Goal: Information Seeking & Learning: Learn about a topic

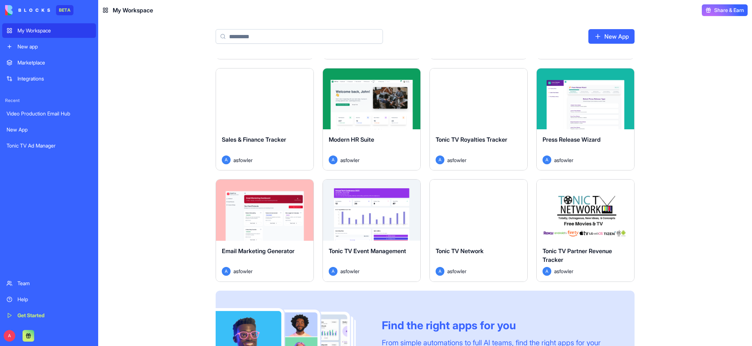
scroll to position [326, 0]
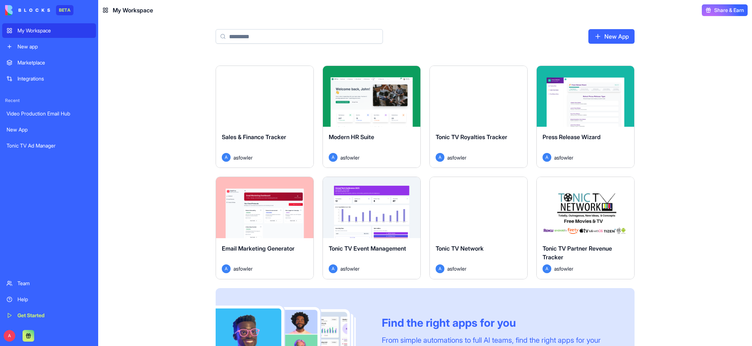
click at [568, 208] on button "Launch" at bounding box center [585, 207] width 55 height 15
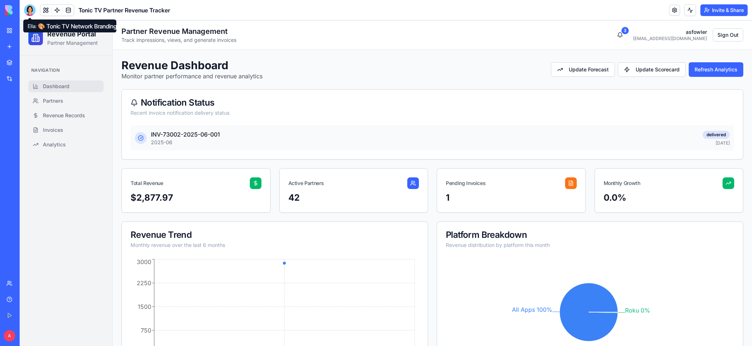
drag, startPoint x: 31, startPoint y: 8, endPoint x: 43, endPoint y: 17, distance: 15.9
click at [31, 8] on div at bounding box center [30, 10] width 12 height 12
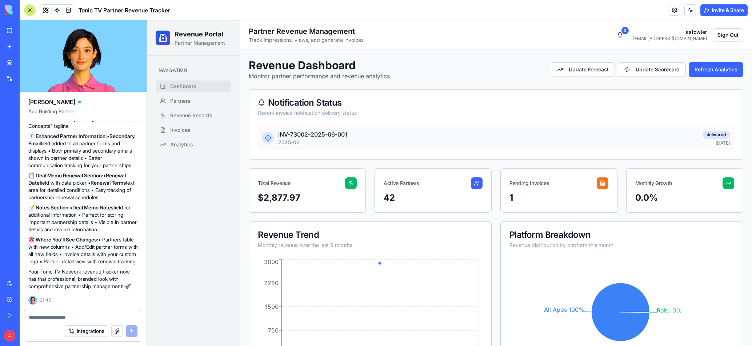
scroll to position [2342, 0]
click at [96, 174] on p "📋 Deal Memo Renewal Section: • Renewal Date field with date picker • Renewal Te…" at bounding box center [83, 186] width 110 height 29
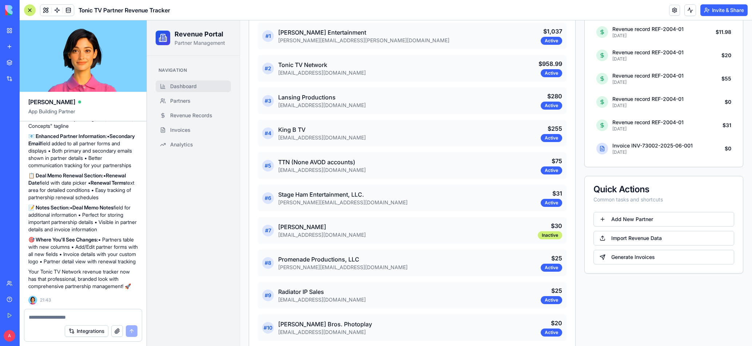
scroll to position [408, 0]
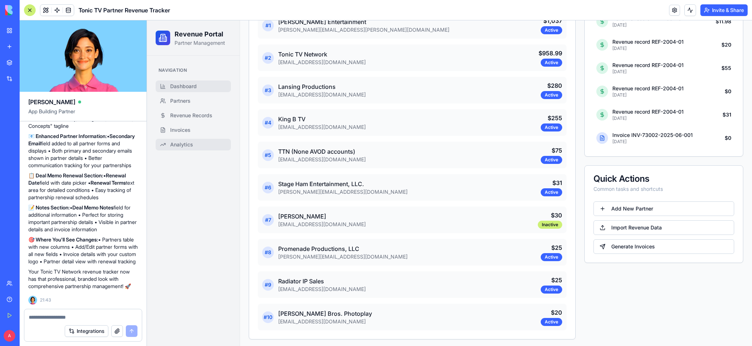
click at [180, 144] on span "Analytics" at bounding box center [181, 144] width 23 height 7
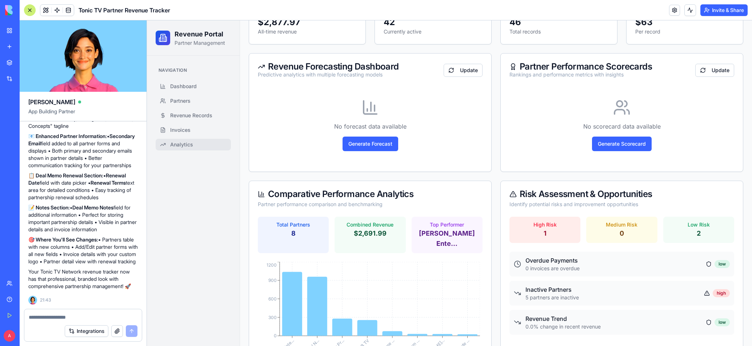
scroll to position [176, 0]
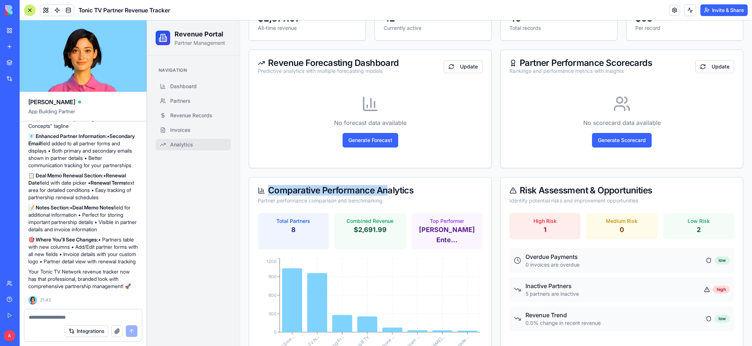
drag, startPoint x: 421, startPoint y: 192, endPoint x: 385, endPoint y: 190, distance: 35.3
click at [385, 190] on div "Comparative Performance Analytics" at bounding box center [370, 190] width 225 height 9
click at [399, 190] on div "Comparative Performance Analytics" at bounding box center [370, 190] width 225 height 9
drag, startPoint x: 413, startPoint y: 190, endPoint x: 379, endPoint y: 190, distance: 34.2
click at [379, 190] on div "Comparative Performance Analytics" at bounding box center [370, 190] width 225 height 9
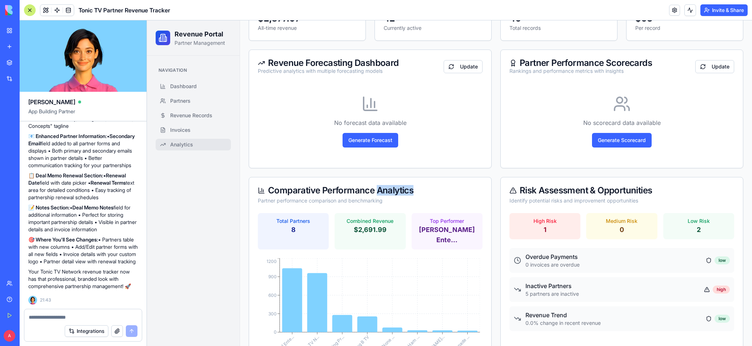
copy div "Analytics"
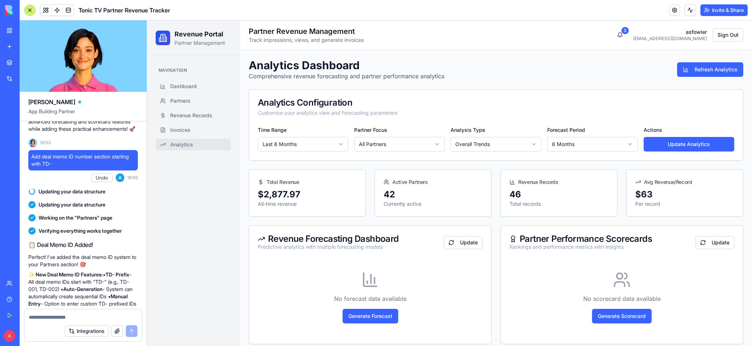
scroll to position [1263, 0]
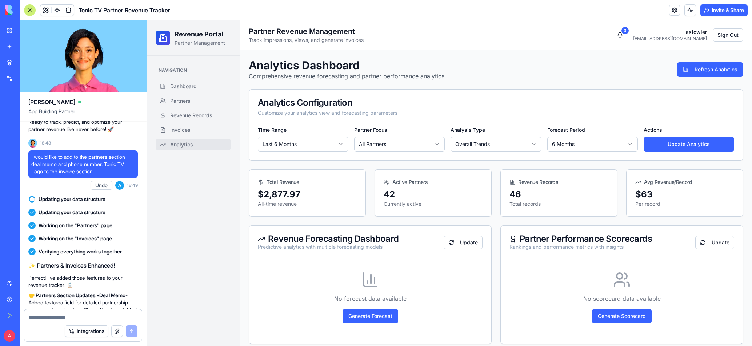
click at [27, 31] on div "My Workspace" at bounding box center [21, 30] width 9 height 7
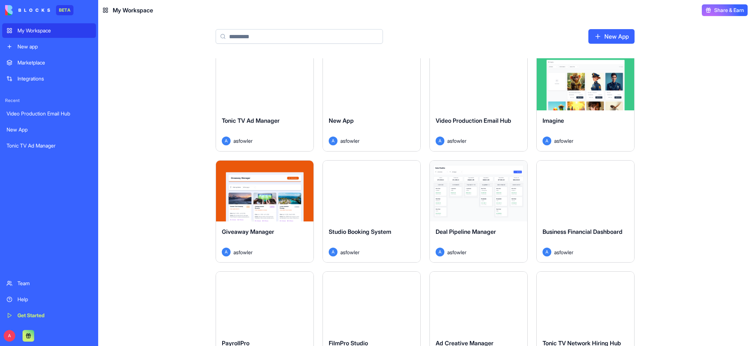
scroll to position [10, 0]
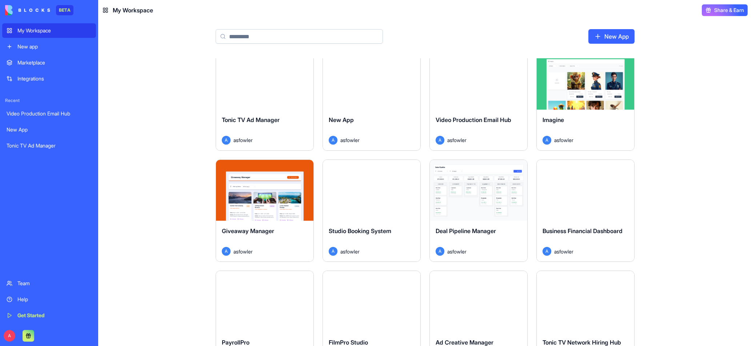
click at [584, 191] on button "Launch" at bounding box center [585, 190] width 55 height 15
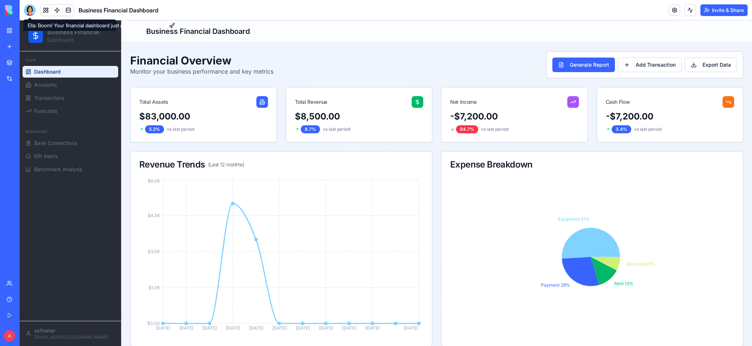
click at [28, 12] on div at bounding box center [30, 10] width 12 height 12
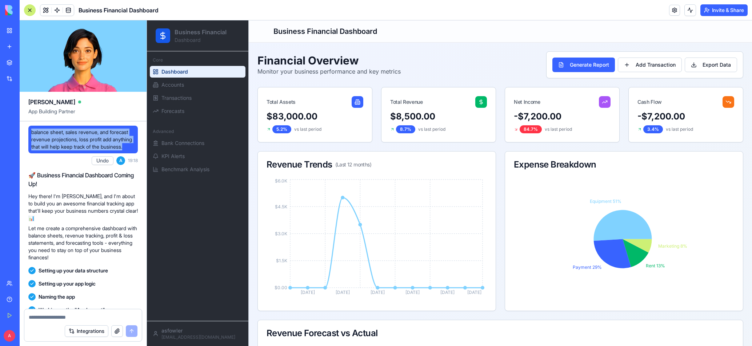
drag, startPoint x: 32, startPoint y: 133, endPoint x: 82, endPoint y: 154, distance: 54.8
click at [82, 150] on span "balance sheet, sales revenue, and forecast revenue projections, loss profit add…" at bounding box center [83, 139] width 104 height 22
copy span "balance sheet, sales revenue, and forecast revenue projections, loss profit add…"
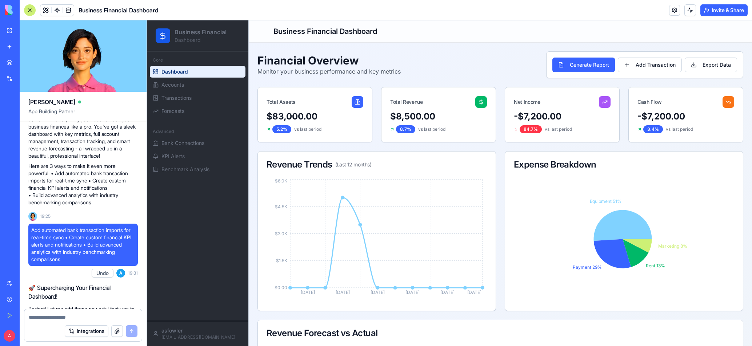
scroll to position [307, 0]
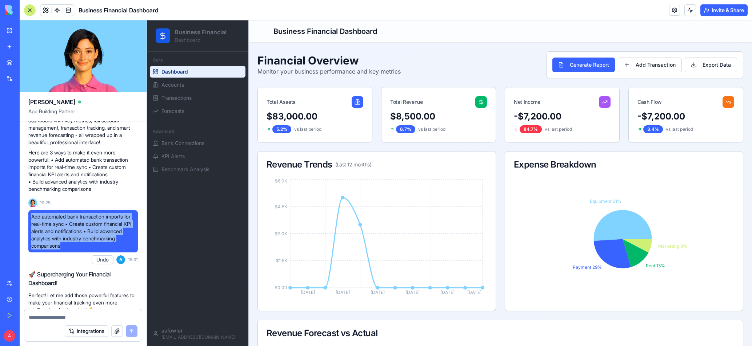
drag, startPoint x: 33, startPoint y: 217, endPoint x: 98, endPoint y: 244, distance: 70.8
click at [98, 244] on span "Add automated bank transaction imports for real-time sync • Create custom finan…" at bounding box center [83, 231] width 104 height 36
copy span "Add automated bank transaction imports for real-time sync • Create custom finan…"
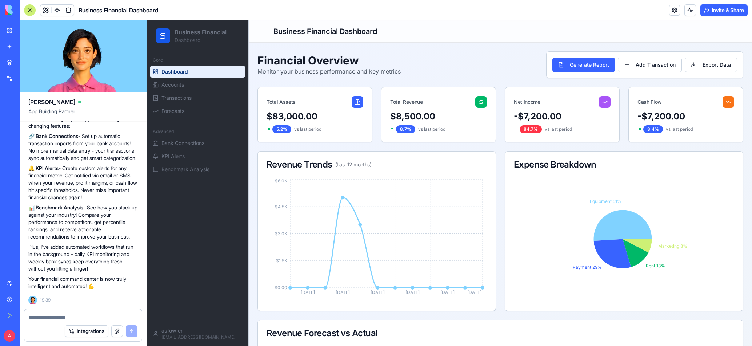
scroll to position [663, 0]
